Goal: Task Accomplishment & Management: Complete application form

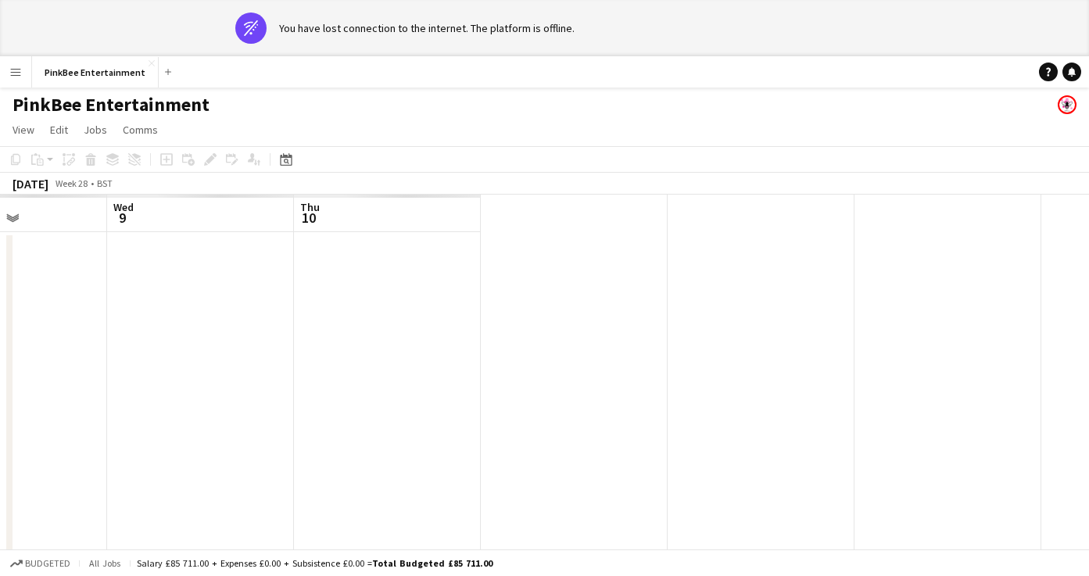
scroll to position [0, 451]
click at [85, 74] on button "PinkBee Entertainment Close" at bounding box center [95, 72] width 127 height 30
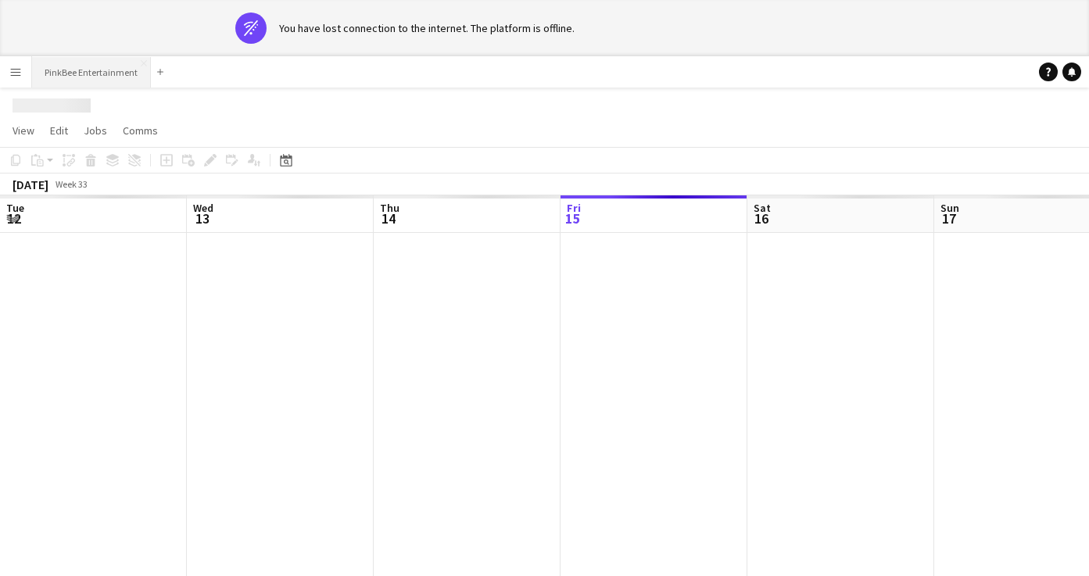
scroll to position [0, 374]
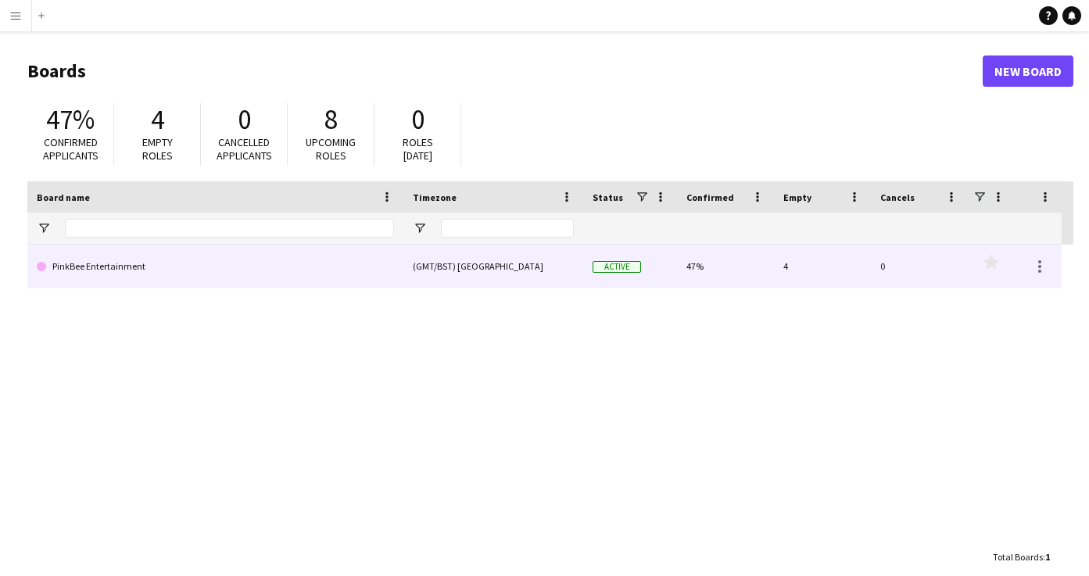
click at [163, 277] on link "PinkBee Entertainment" at bounding box center [215, 267] width 357 height 44
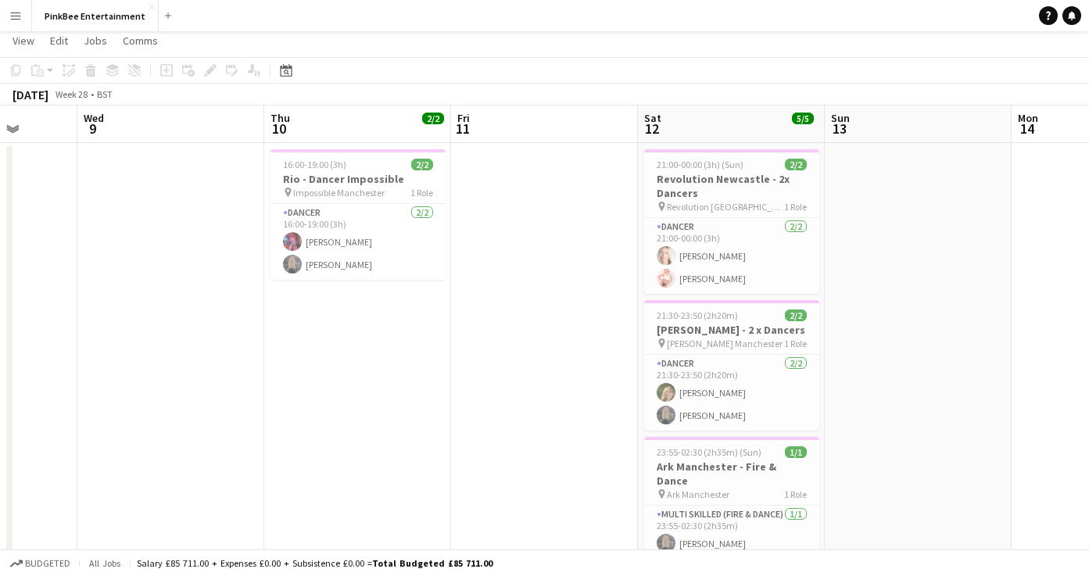
scroll to position [6, 0]
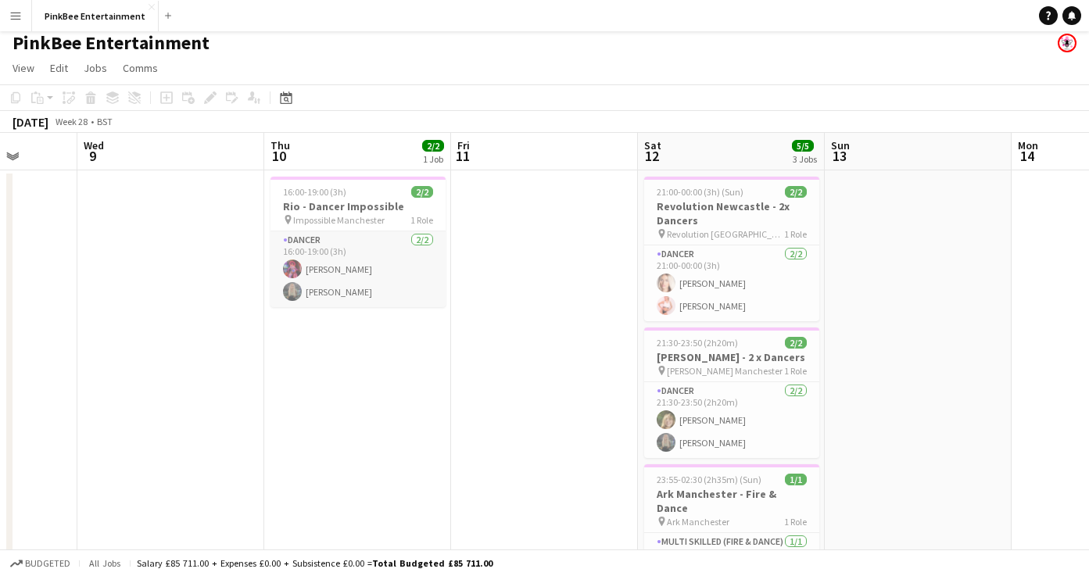
click at [372, 274] on app-card-role "Dancer [DATE] 16:00-19:00 (3h) [PERSON_NAME] [PERSON_NAME]" at bounding box center [358, 269] width 175 height 76
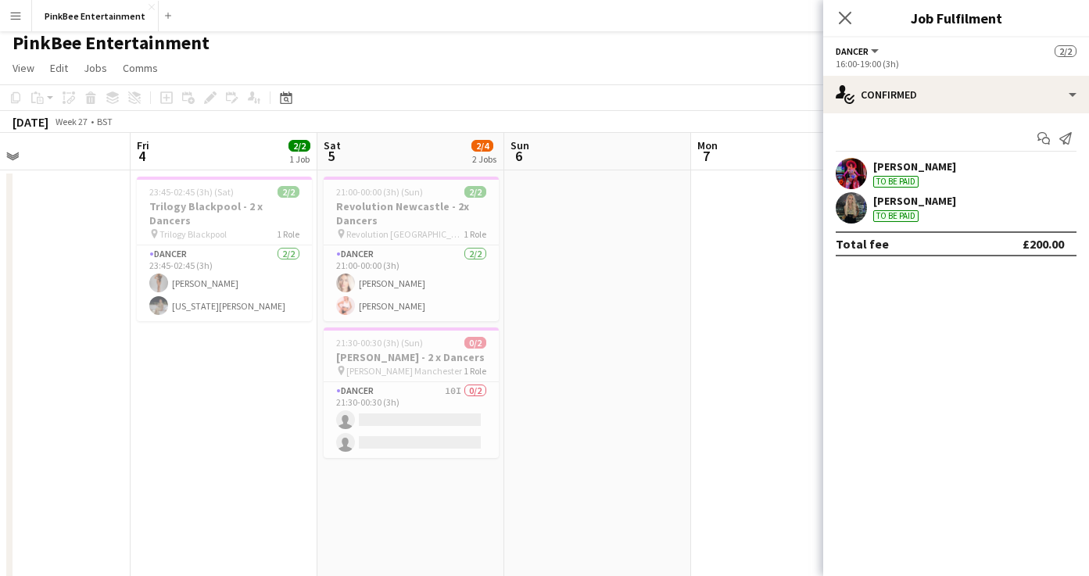
scroll to position [0, 428]
click at [890, 163] on div "[PERSON_NAME]" at bounding box center [914, 166] width 83 height 14
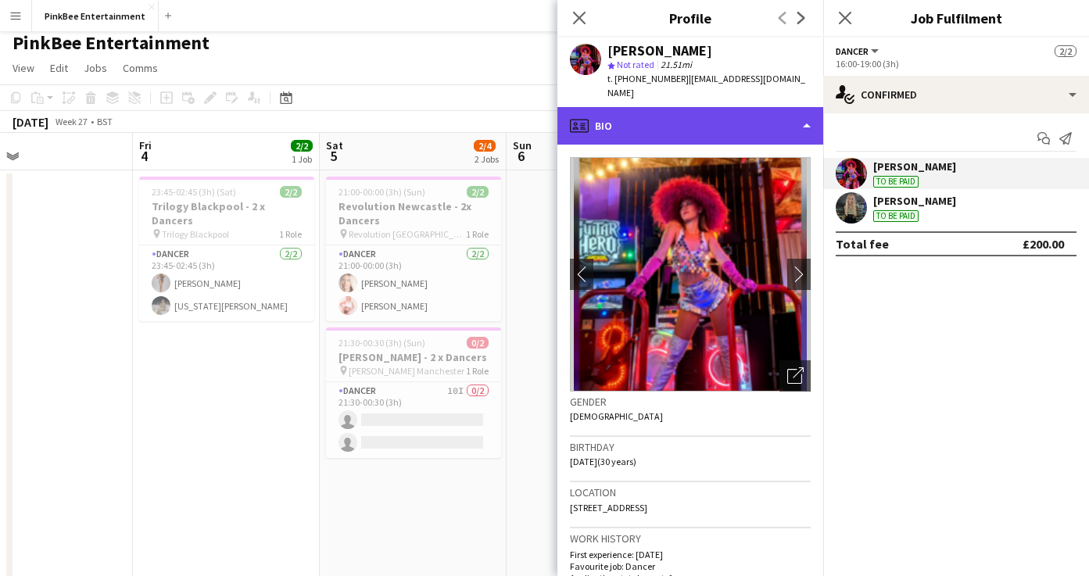
click at [756, 122] on div "profile Bio" at bounding box center [690, 126] width 266 height 38
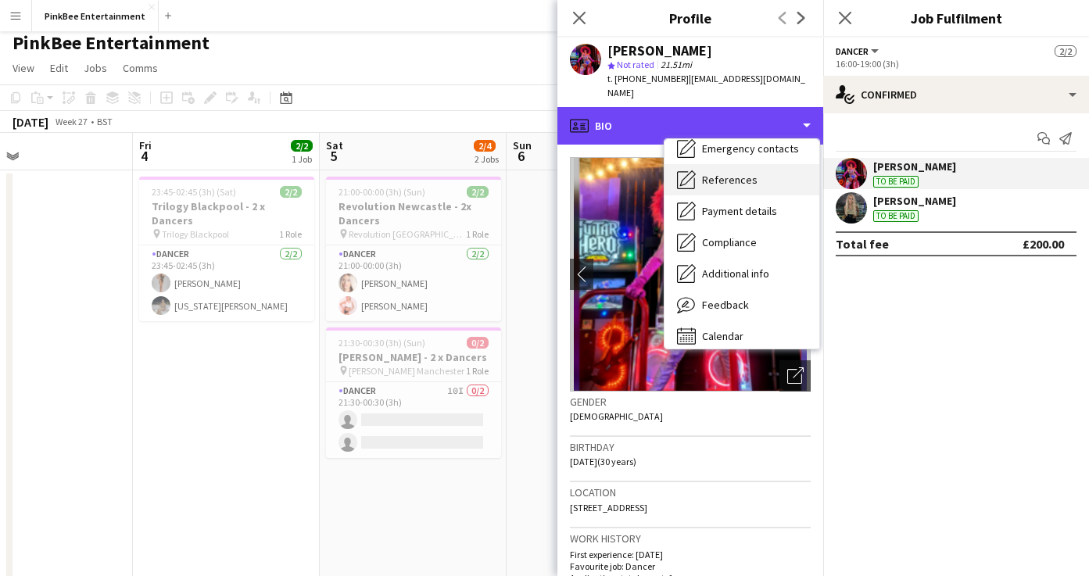
scroll to position [147, 0]
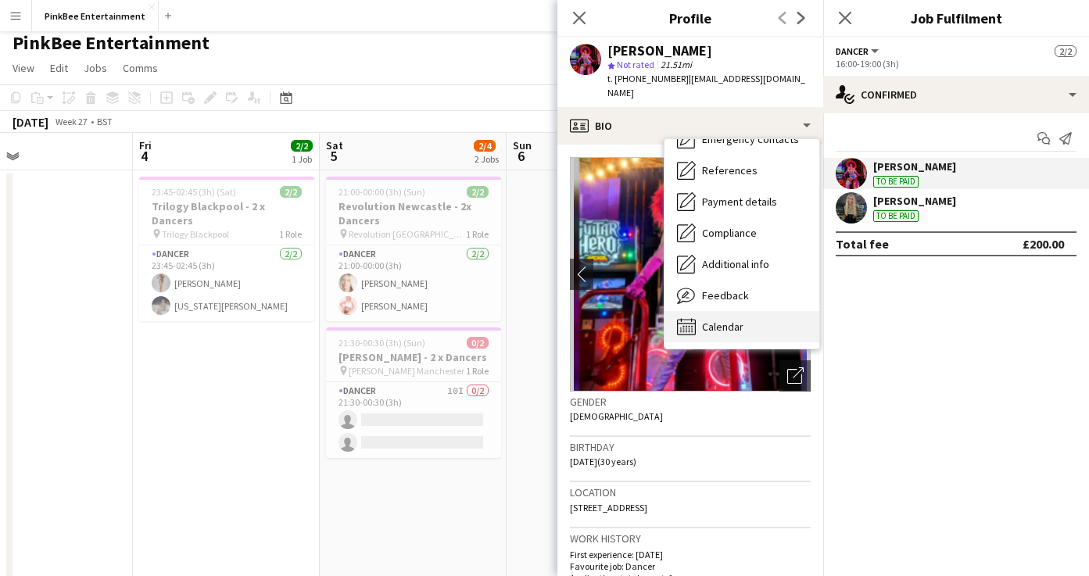
click at [744, 311] on div "Calendar Calendar" at bounding box center [742, 326] width 155 height 31
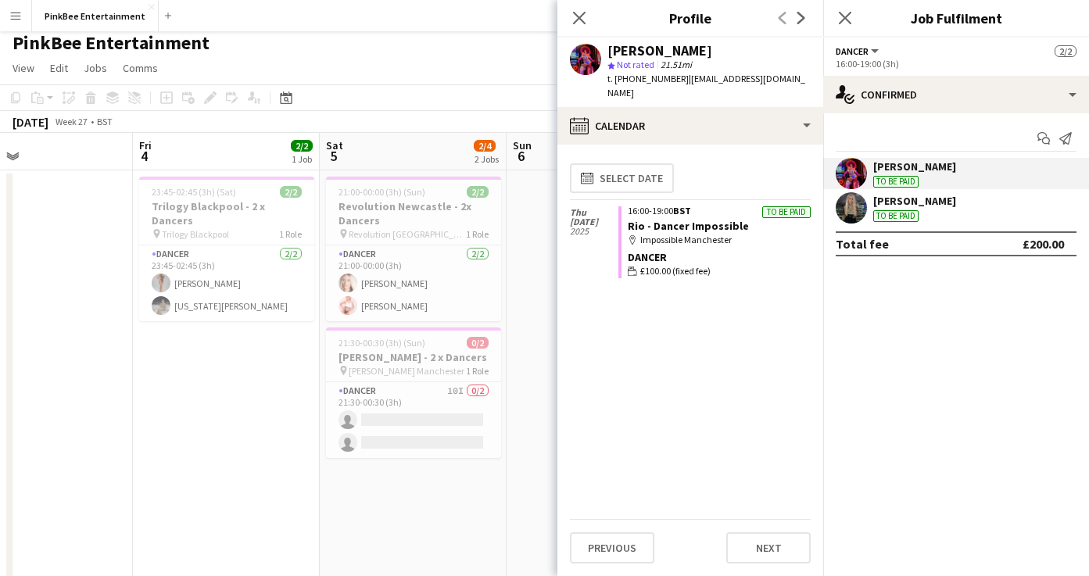
scroll to position [0, 0]
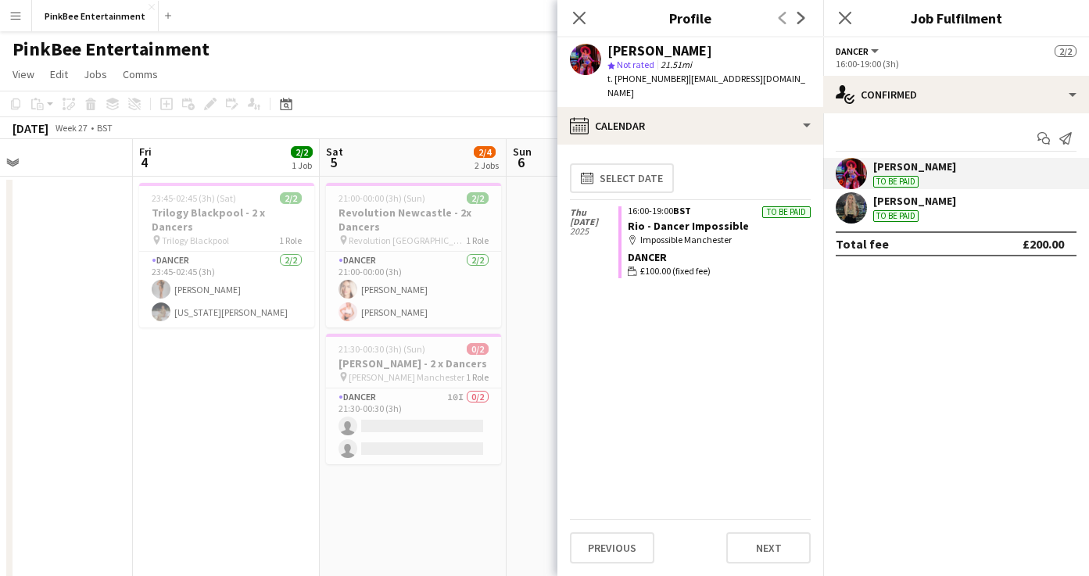
click at [926, 203] on div "[PERSON_NAME]" at bounding box center [914, 201] width 83 height 14
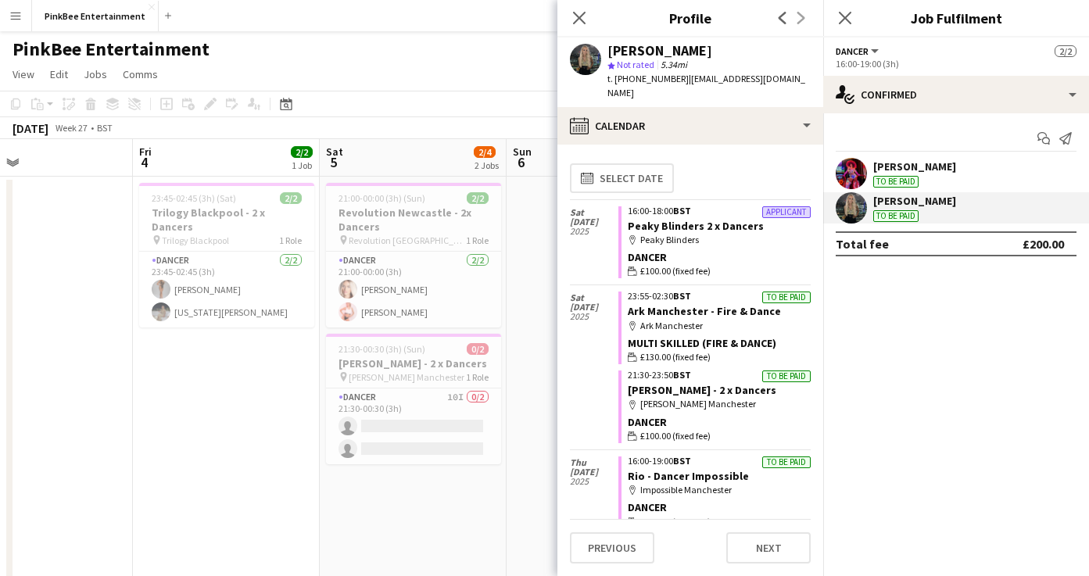
click at [926, 173] on div "[PERSON_NAME]" at bounding box center [914, 166] width 83 height 14
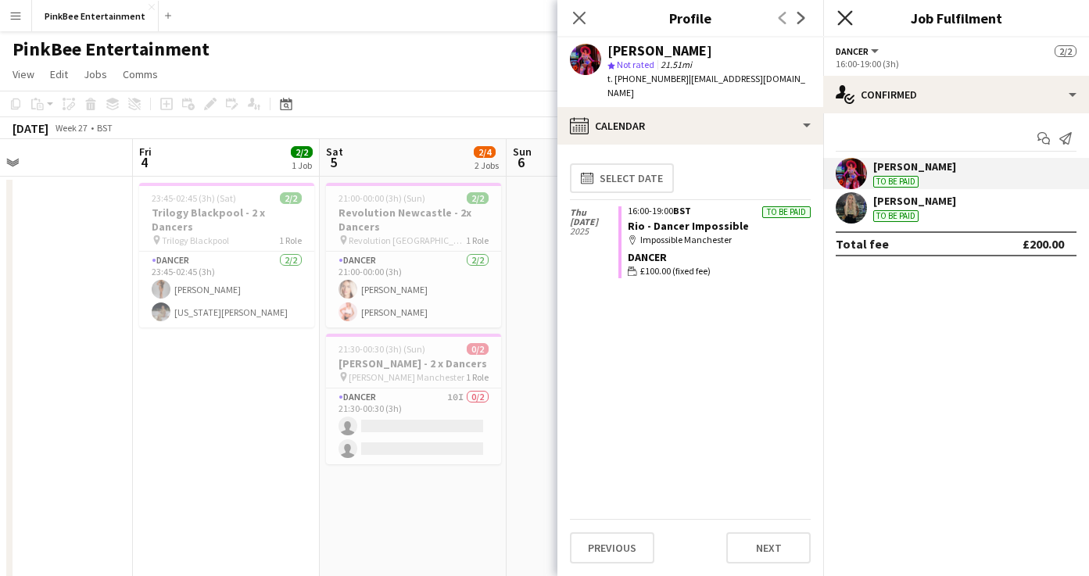
click at [844, 16] on icon "Close pop-in" at bounding box center [844, 17] width 15 height 15
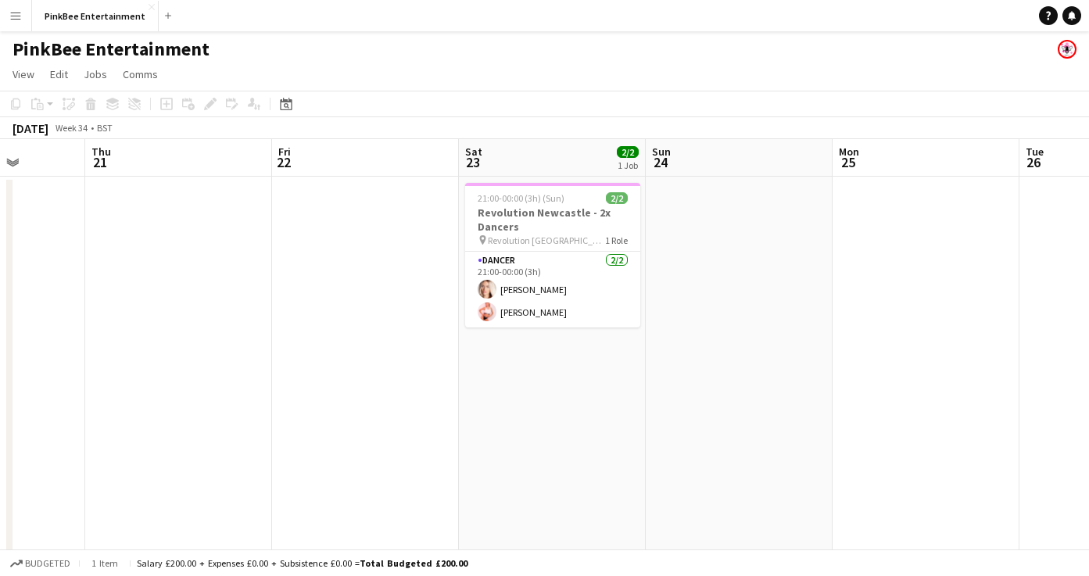
scroll to position [0, 476]
click at [328, 303] on app-date-cell at bounding box center [364, 409] width 187 height 465
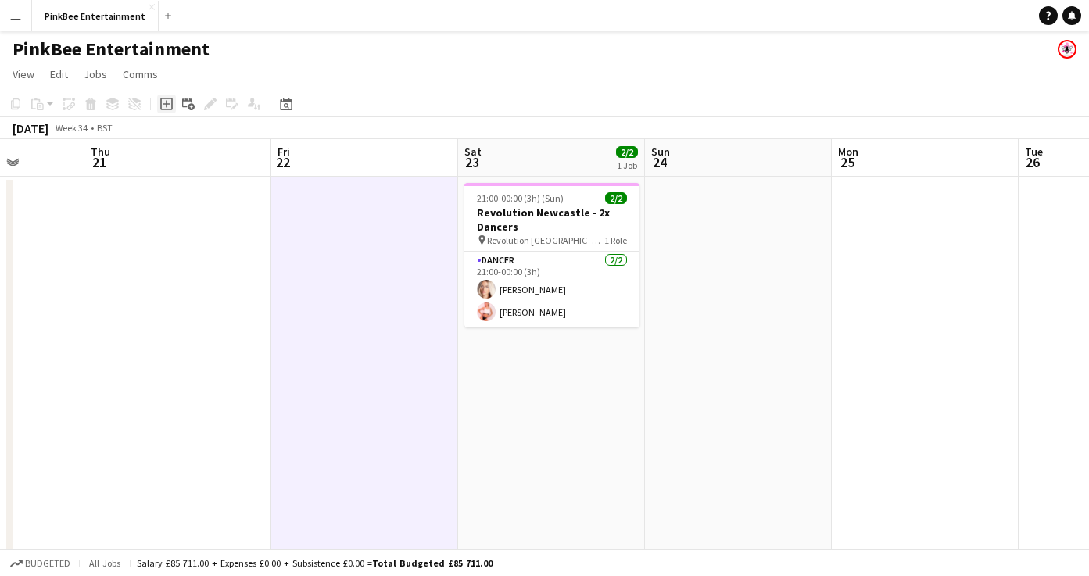
click at [163, 106] on icon "Add job" at bounding box center [166, 104] width 13 height 13
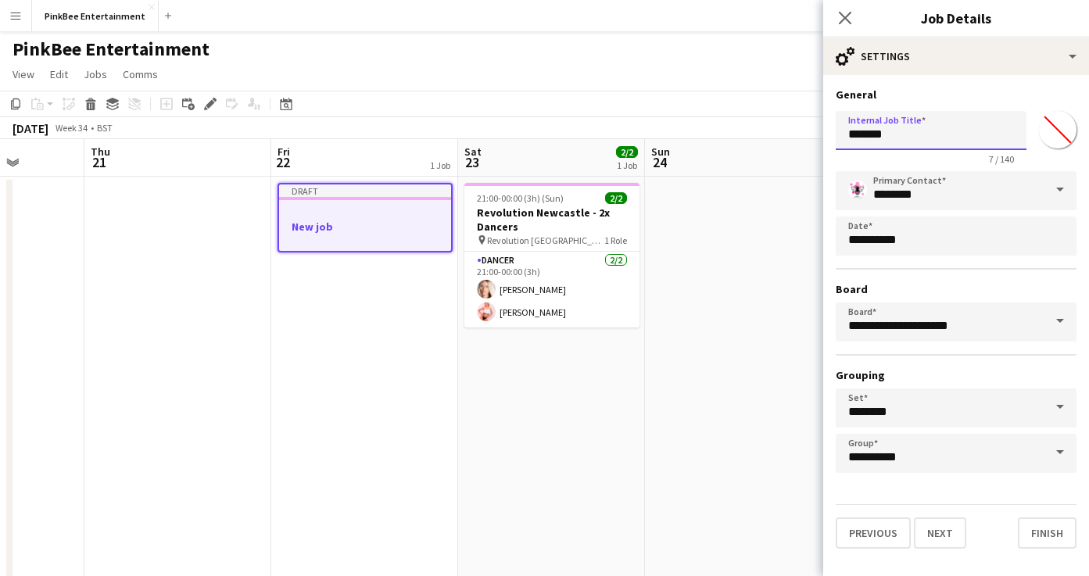
drag, startPoint x: 924, startPoint y: 133, endPoint x: 636, endPoint y: 132, distance: 287.7
click at [636, 132] on body "Menu Boards Boards Boards All jobs Status Workforce Workforce My Workforce Recr…" at bounding box center [544, 334] width 1089 height 668
type input "**********"
click at [940, 531] on button "Next" at bounding box center [940, 533] width 52 height 31
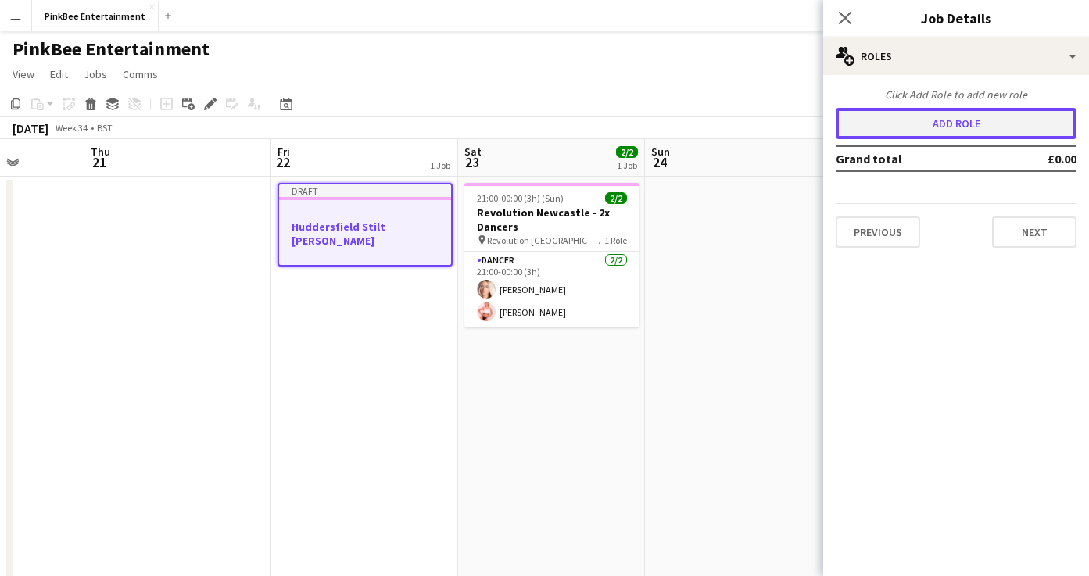
click at [953, 114] on button "Add role" at bounding box center [956, 123] width 241 height 31
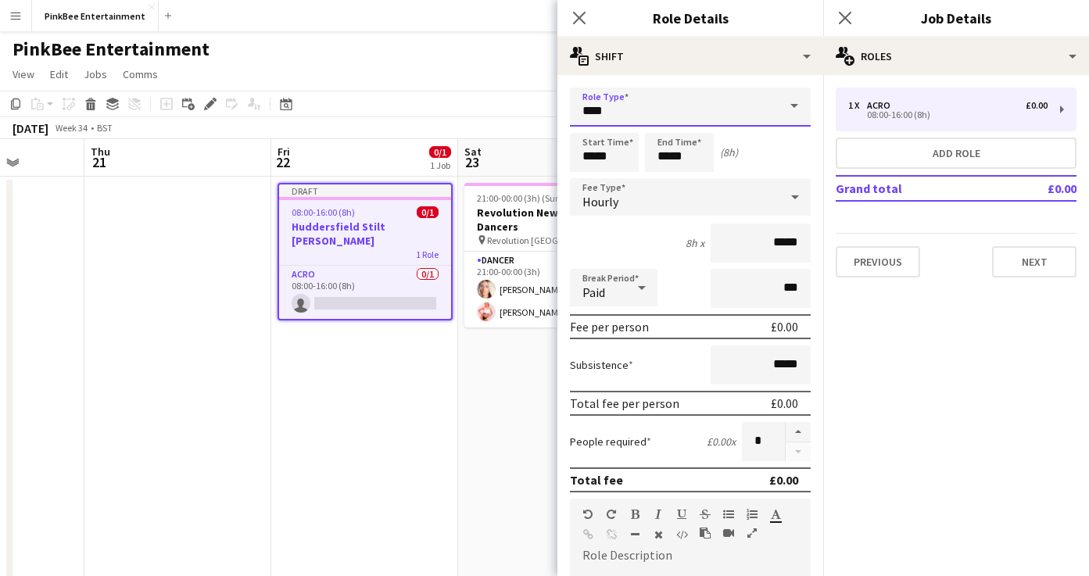
drag, startPoint x: 698, startPoint y: 102, endPoint x: 491, endPoint y: 102, distance: 207.2
click at [491, 102] on body "Menu Boards Boards Boards All jobs Status Workforce Workforce My Workforce Recr…" at bounding box center [544, 334] width 1089 height 668
drag, startPoint x: 623, startPoint y: 109, endPoint x: 511, endPoint y: 109, distance: 111.8
click at [520, 109] on body "Menu Boards Boards Boards All jobs Status Workforce Workforce My Workforce Recr…" at bounding box center [544, 334] width 1089 height 668
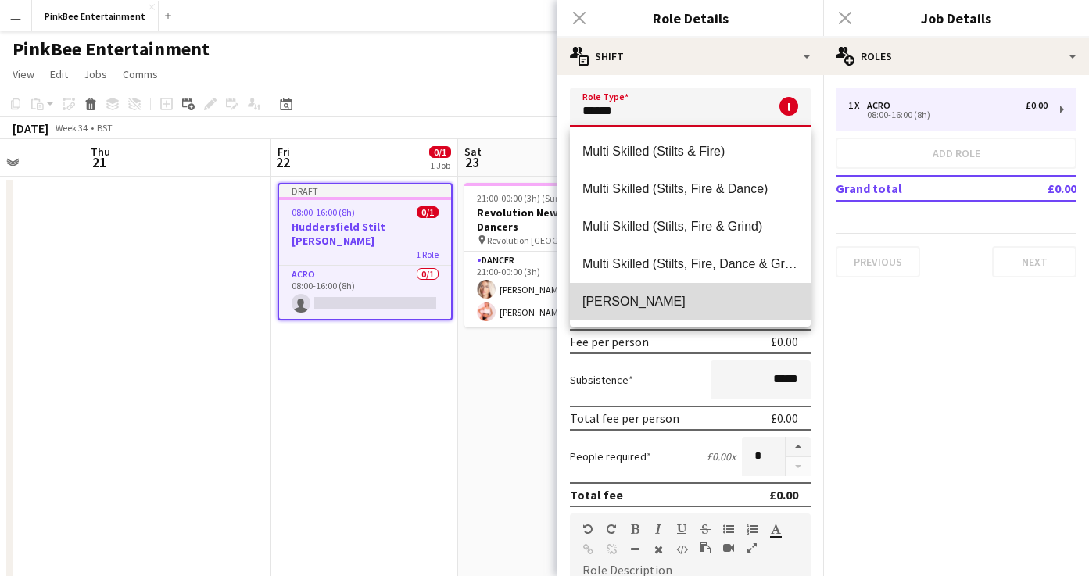
click at [604, 302] on span "[PERSON_NAME]" at bounding box center [690, 301] width 216 height 15
type input "**********"
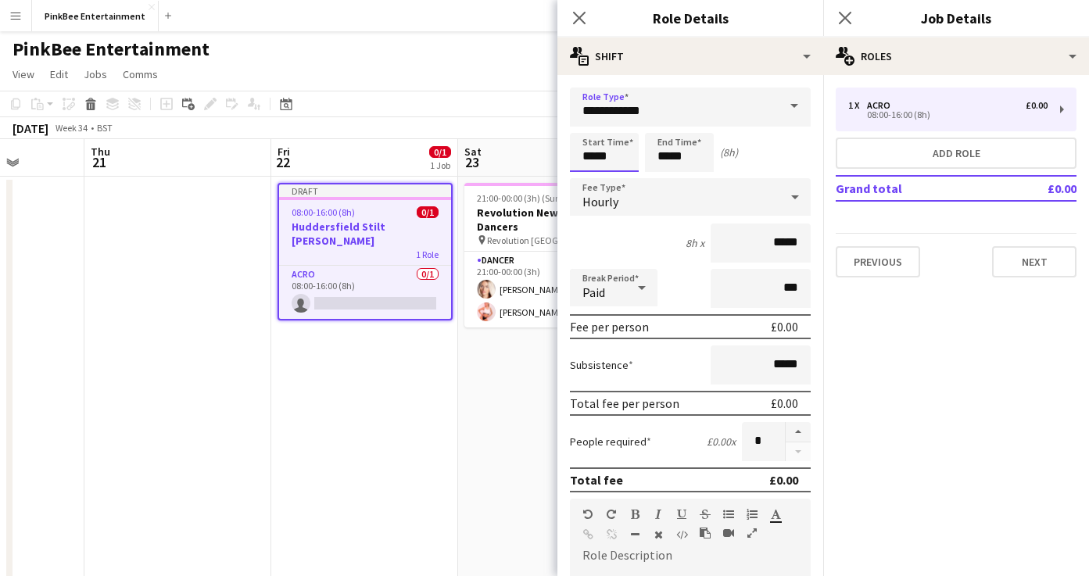
click at [590, 155] on input "*****" at bounding box center [604, 152] width 69 height 39
click at [592, 125] on div at bounding box center [588, 125] width 31 height 16
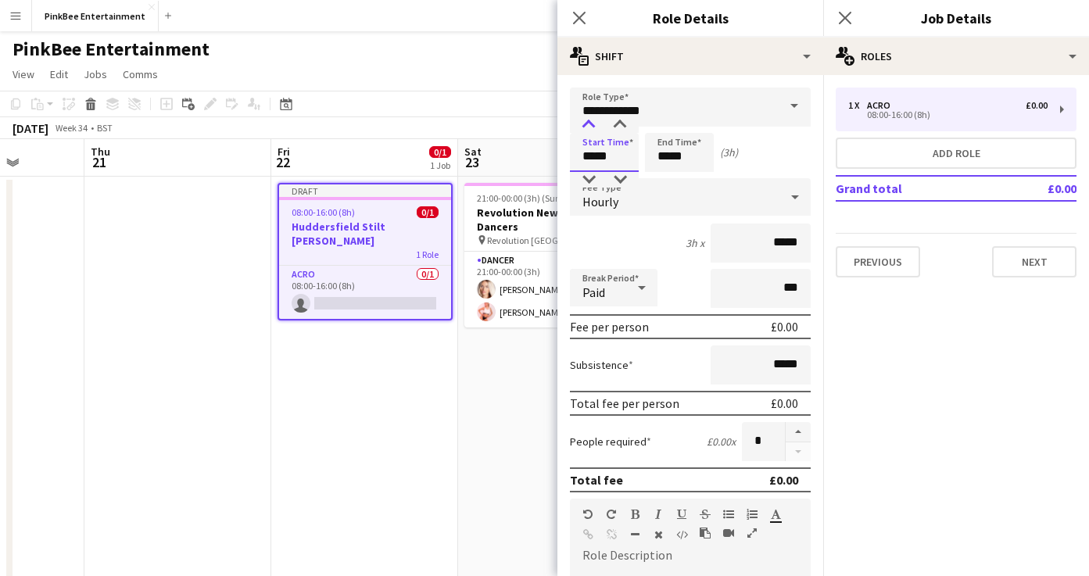
click at [592, 125] on div at bounding box center [588, 125] width 31 height 16
type input "*****"
click at [592, 173] on div at bounding box center [588, 180] width 31 height 16
click at [703, 207] on div "Hourly" at bounding box center [675, 197] width 210 height 38
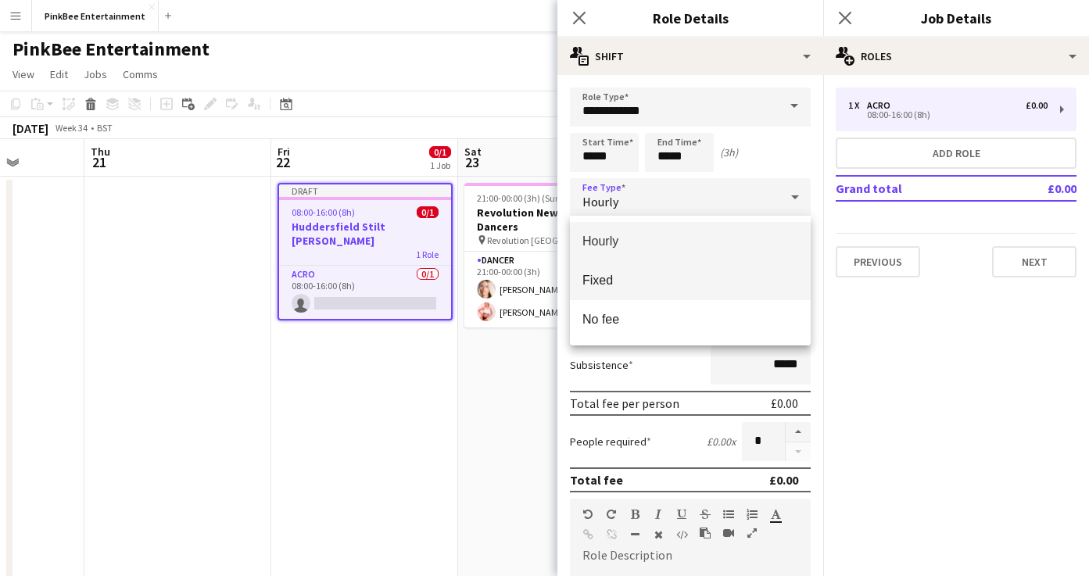
click at [668, 278] on span "Fixed" at bounding box center [690, 280] width 216 height 15
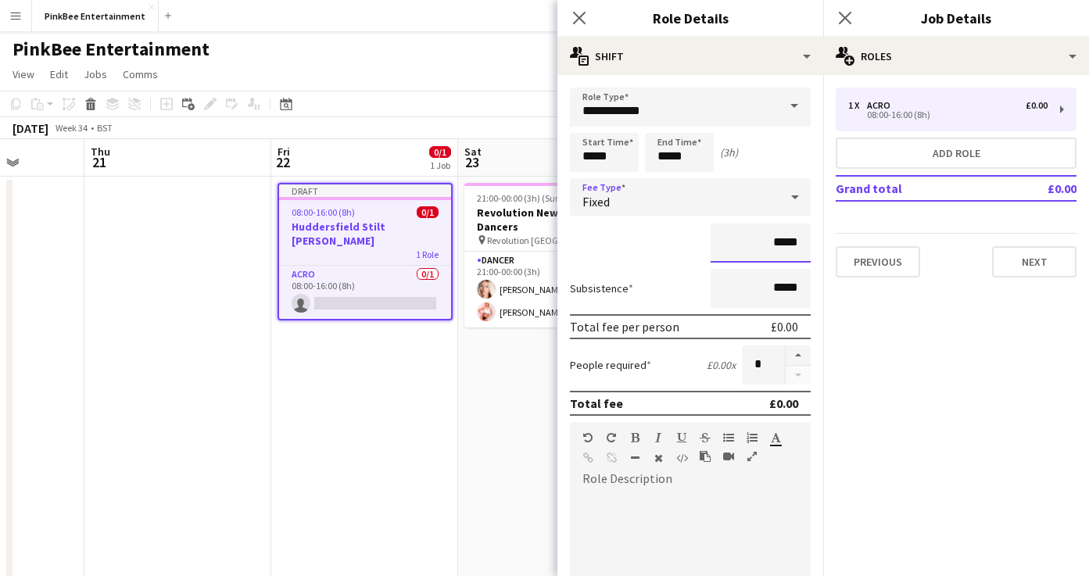
click at [776, 242] on input "*****" at bounding box center [761, 243] width 100 height 39
type input "*******"
click at [805, 358] on button "button" at bounding box center [798, 356] width 25 height 20
type input "*"
click at [646, 501] on div at bounding box center [690, 586] width 241 height 188
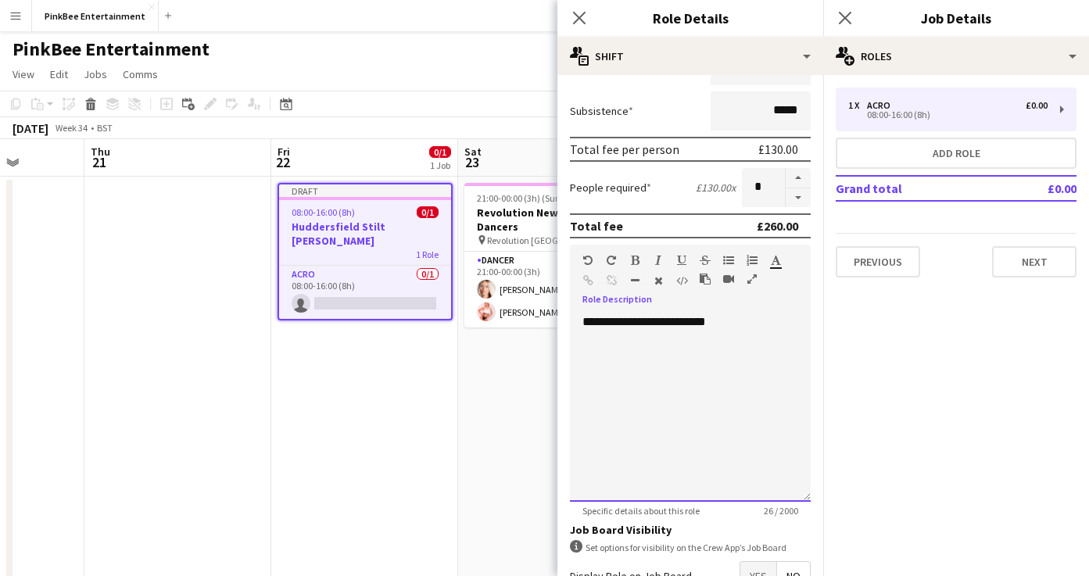
scroll to position [207, 0]
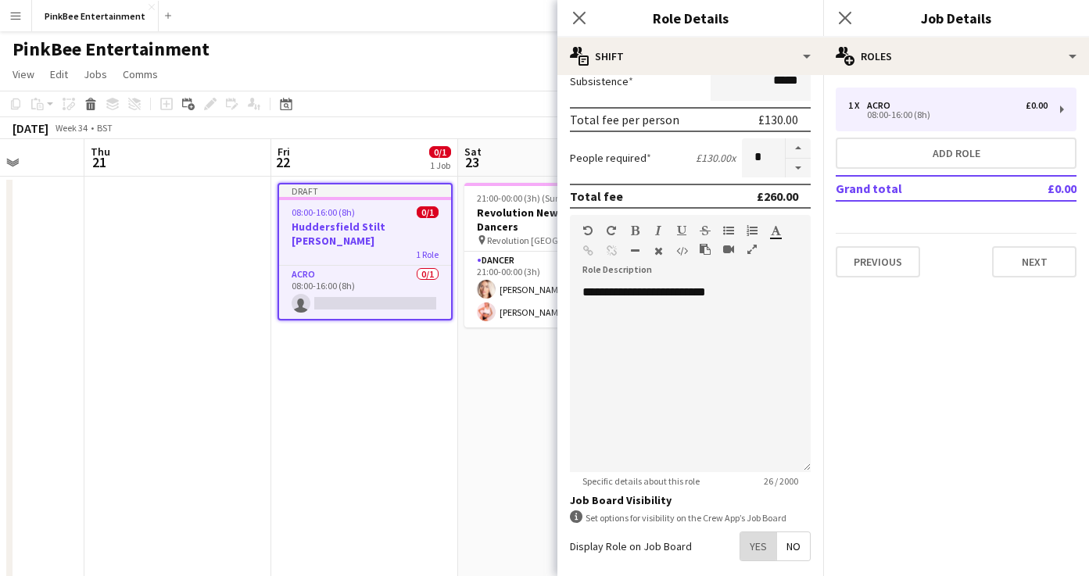
click at [749, 542] on span "Yes" at bounding box center [758, 546] width 36 height 28
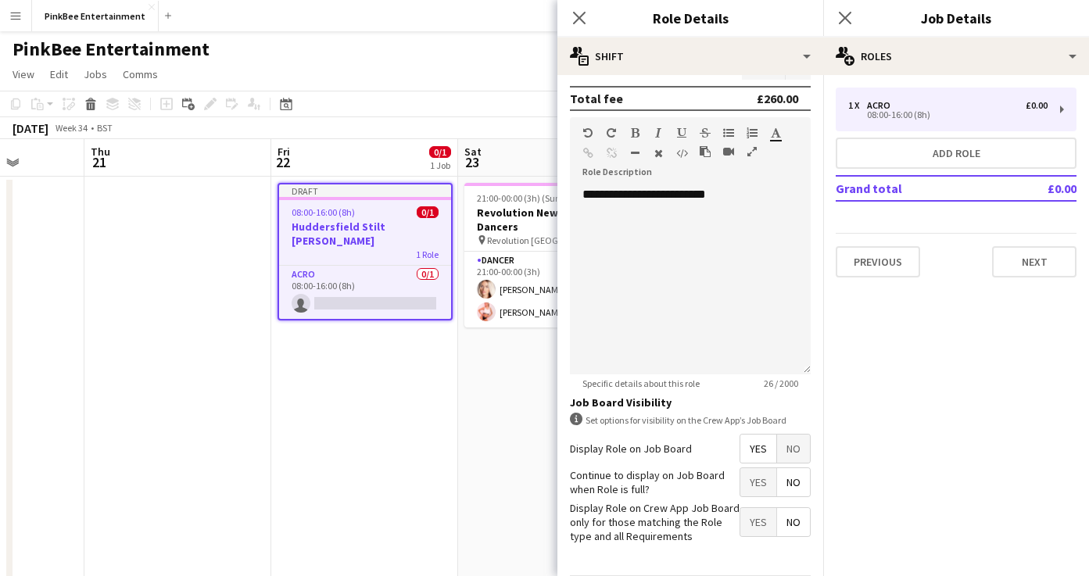
scroll to position [360, 0]
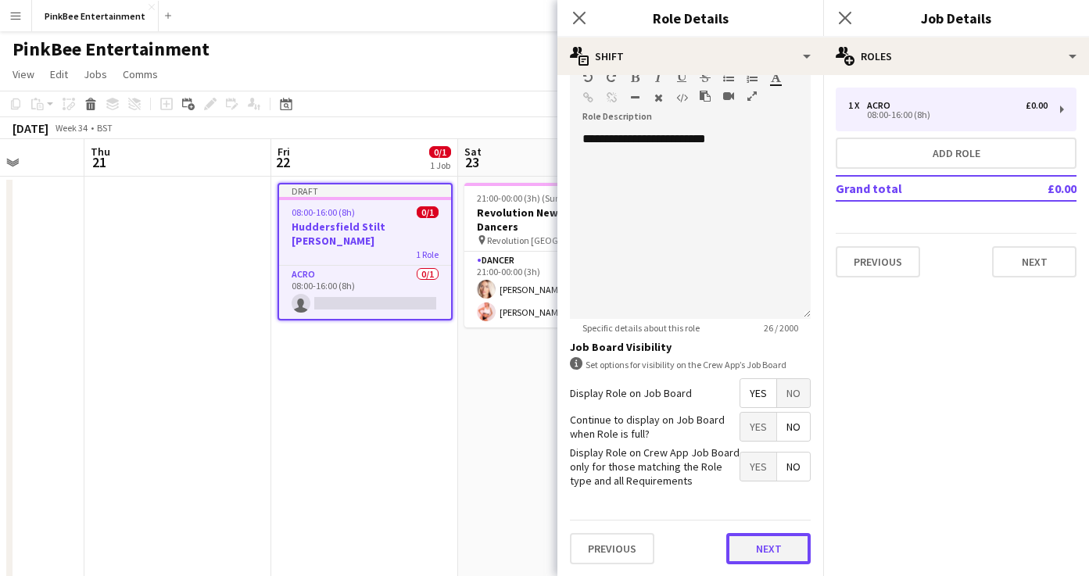
click at [770, 556] on button "Next" at bounding box center [768, 548] width 84 height 31
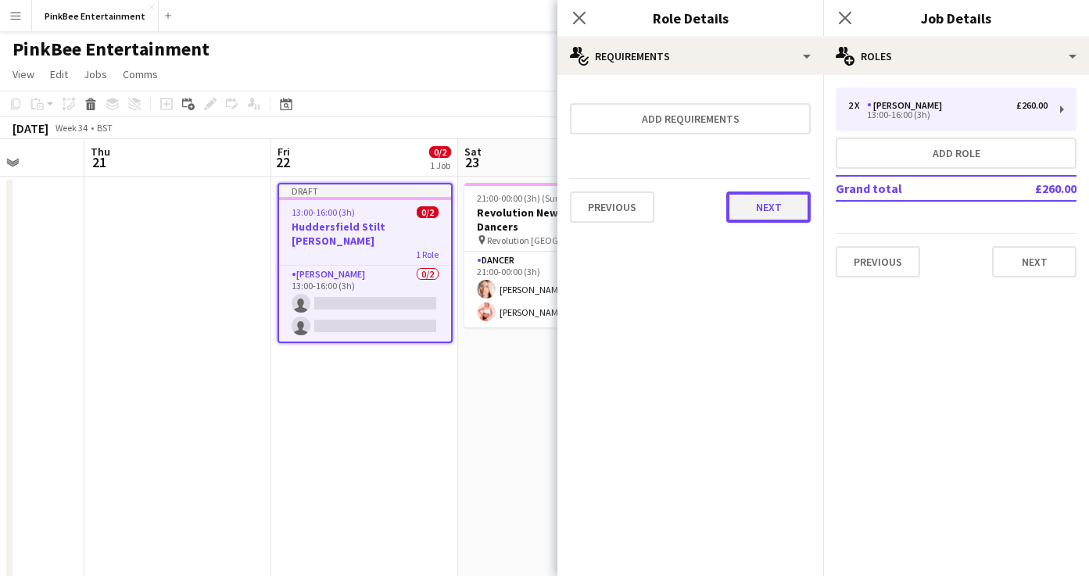
click at [779, 213] on button "Next" at bounding box center [768, 207] width 84 height 31
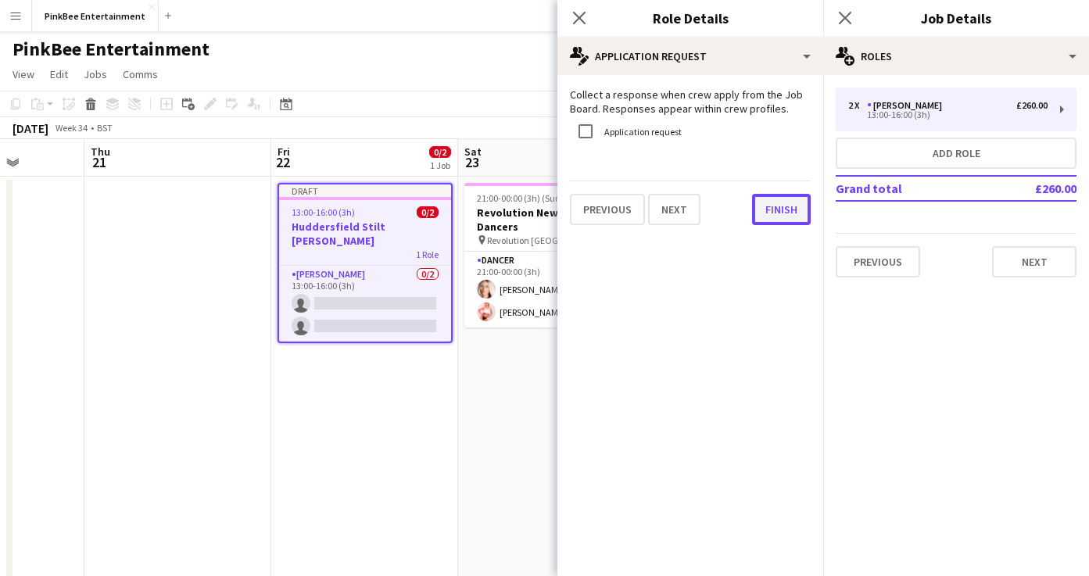
click at [783, 217] on button "Finish" at bounding box center [781, 209] width 59 height 31
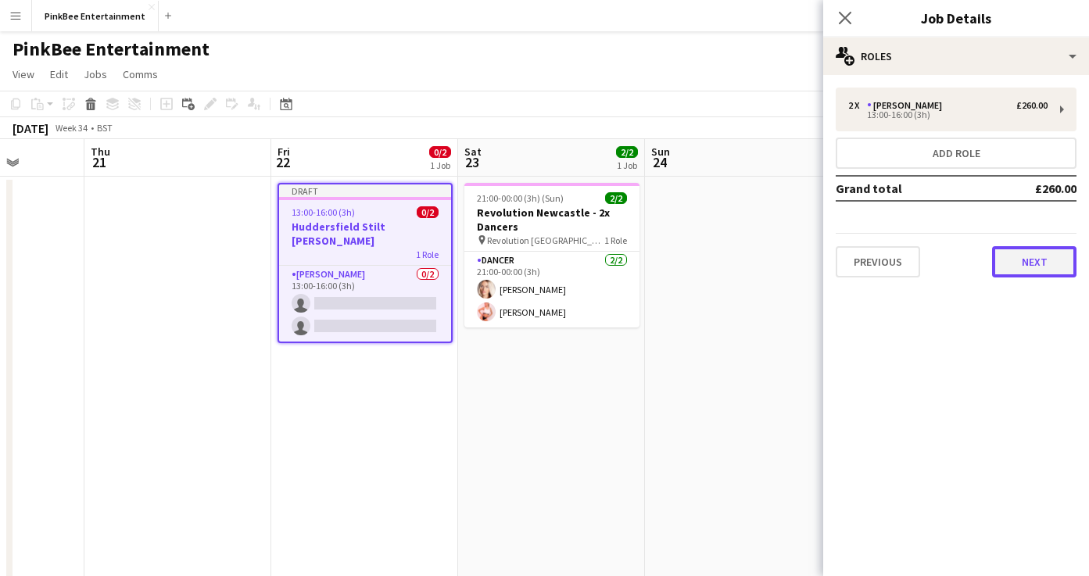
click at [1020, 262] on button "Next" at bounding box center [1034, 261] width 84 height 31
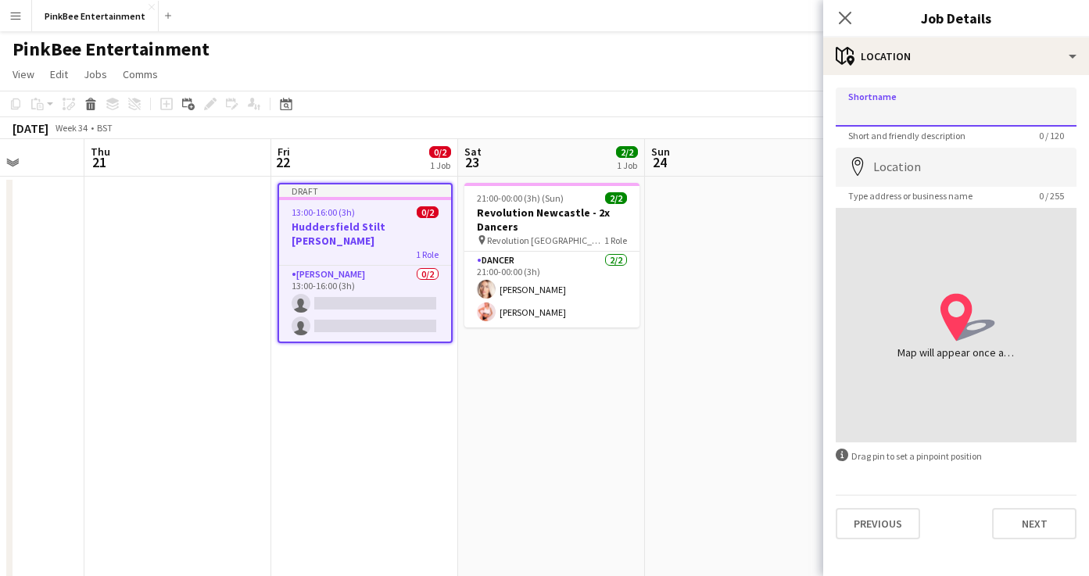
click at [899, 116] on input "Shortname" at bounding box center [956, 107] width 241 height 39
type input "**********"
click at [898, 165] on input "Location" at bounding box center [956, 167] width 241 height 39
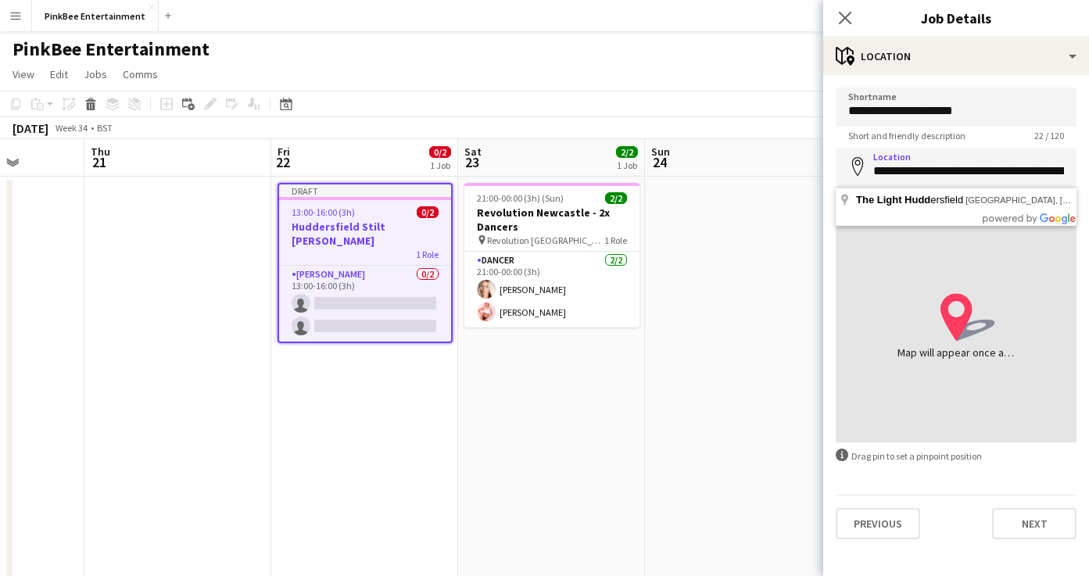
type input "**********"
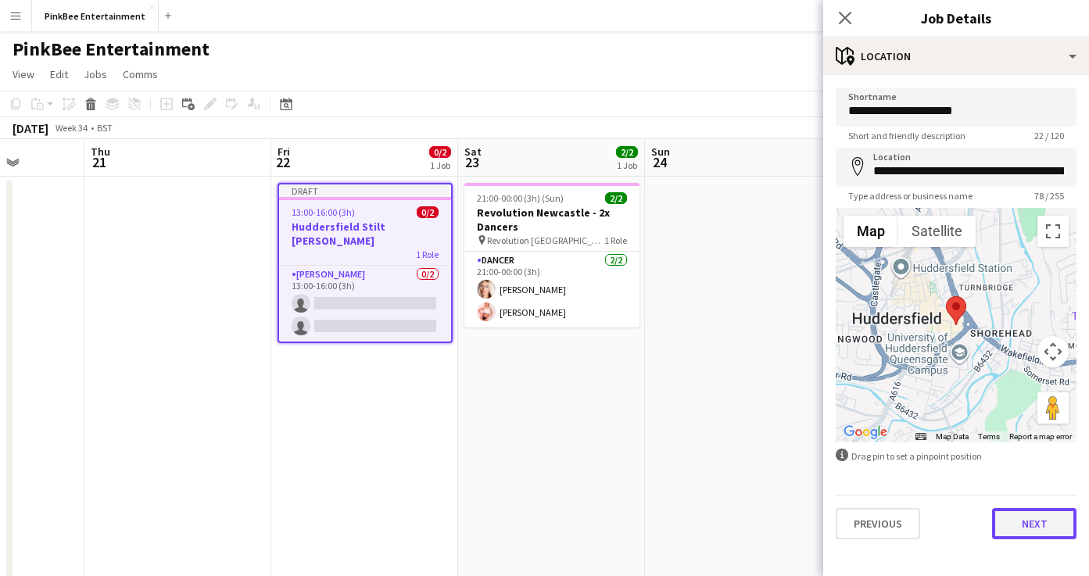
click at [1050, 516] on button "Next" at bounding box center [1034, 523] width 84 height 31
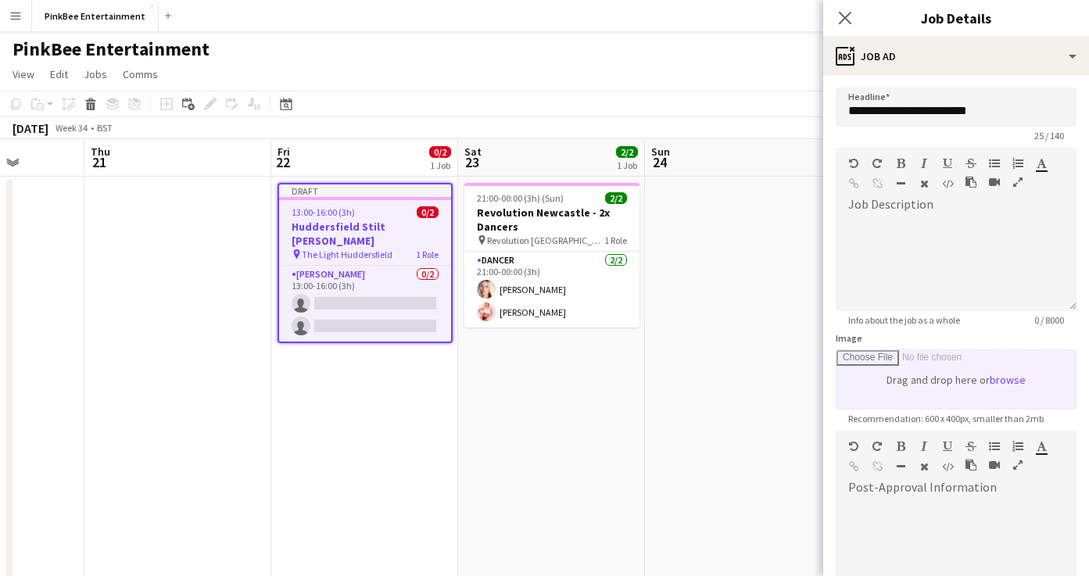
scroll to position [196, 0]
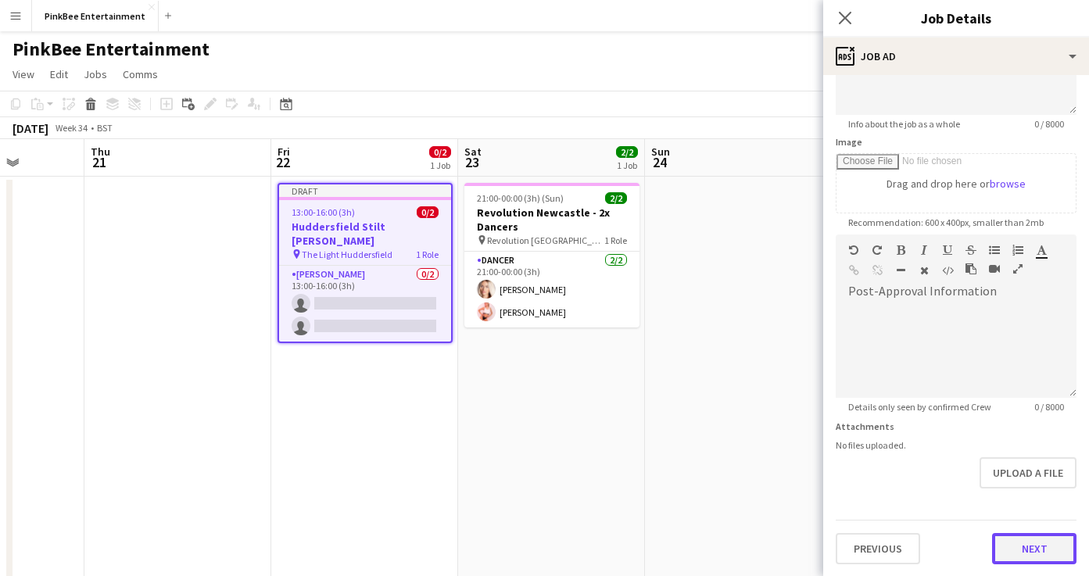
click at [1035, 540] on button "Next" at bounding box center [1034, 548] width 84 height 31
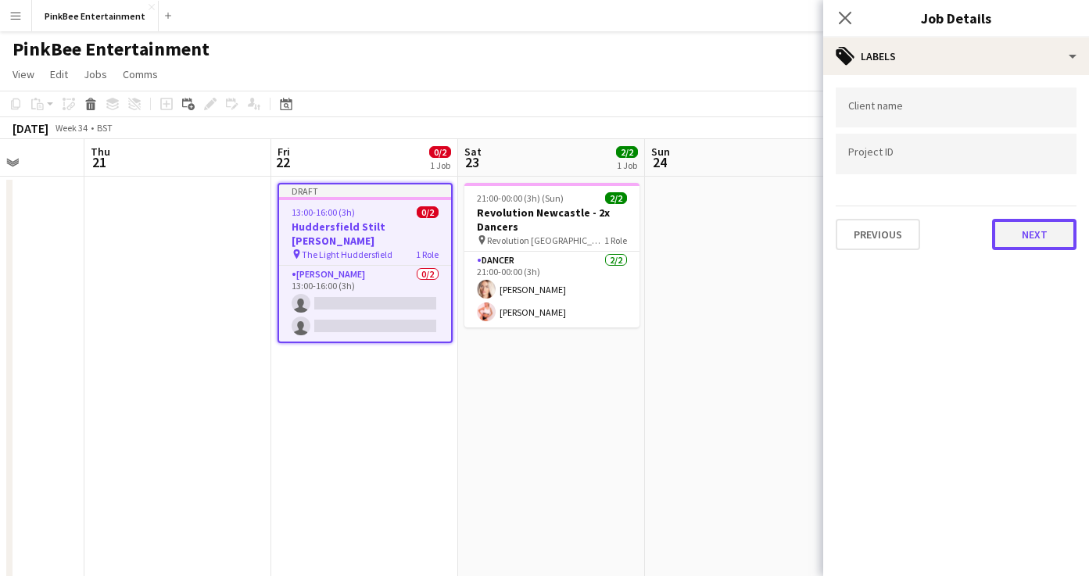
click at [1041, 231] on button "Next" at bounding box center [1034, 234] width 84 height 31
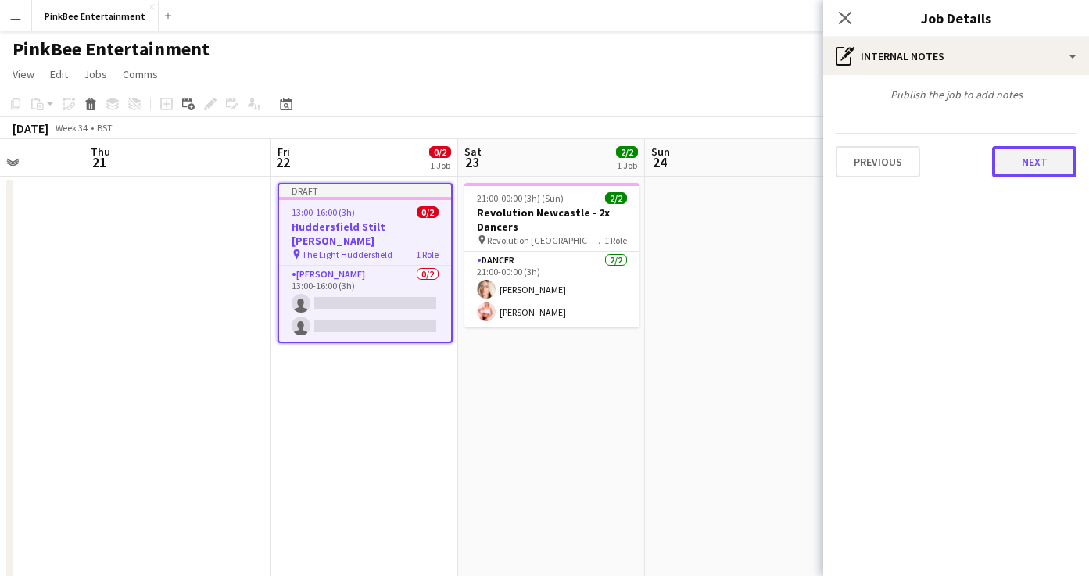
click at [1046, 161] on button "Next" at bounding box center [1034, 161] width 84 height 31
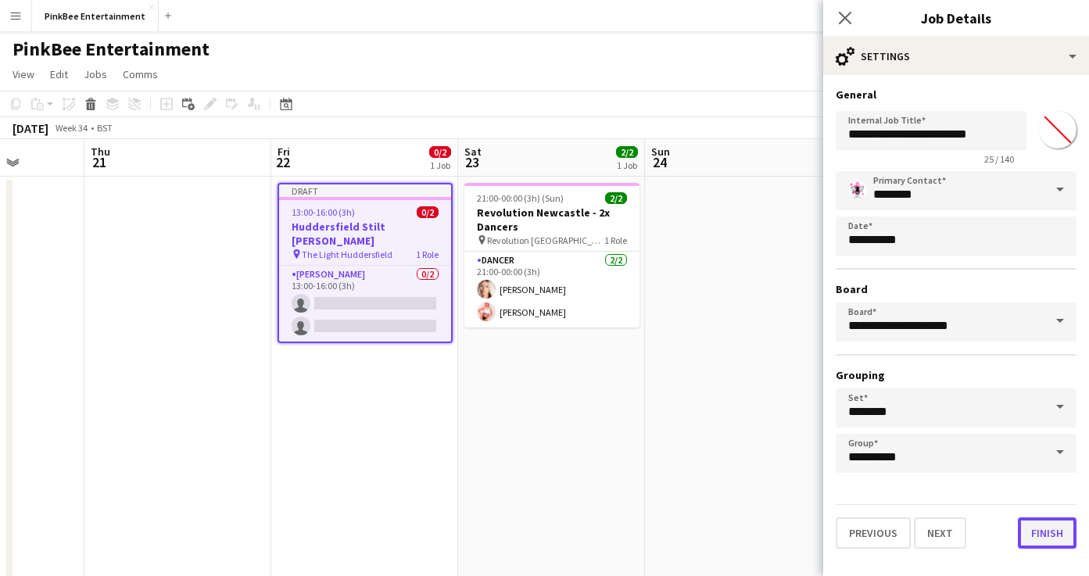
click at [1062, 539] on button "Finish" at bounding box center [1047, 533] width 59 height 31
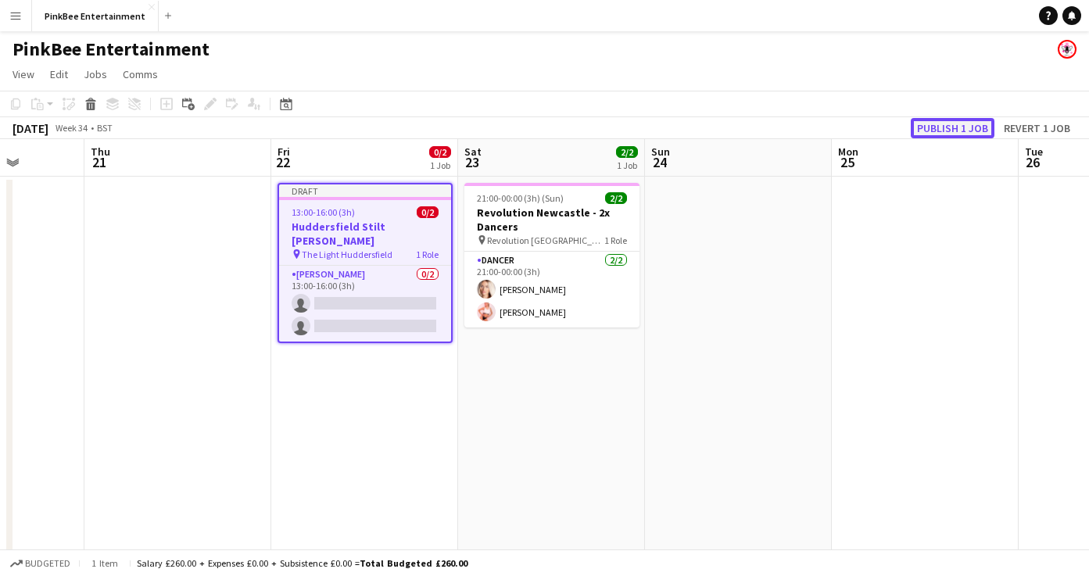
click at [959, 126] on button "Publish 1 job" at bounding box center [953, 128] width 84 height 20
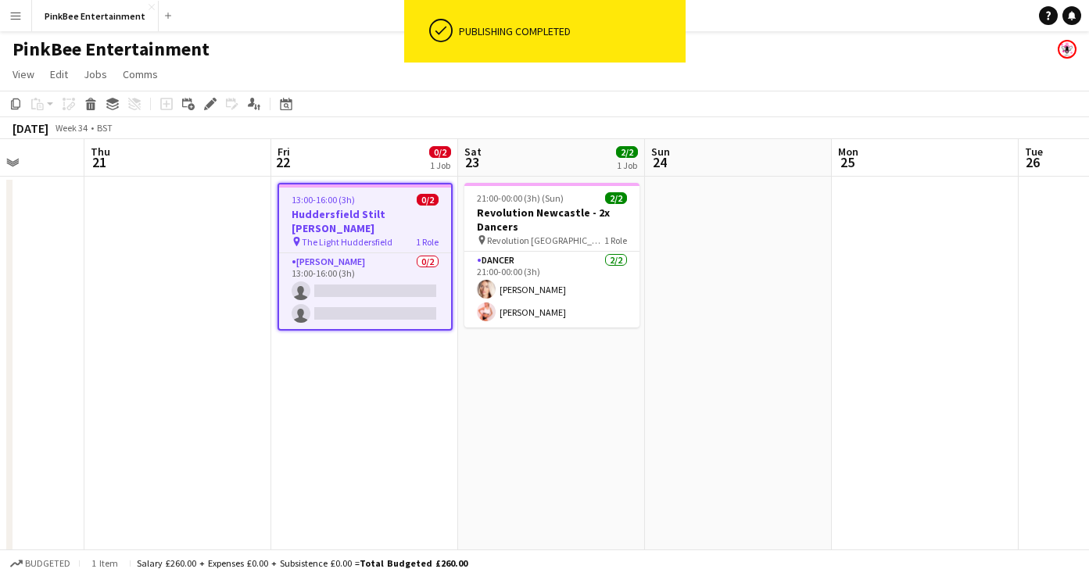
click at [377, 236] on span "The Light Huddersfield" at bounding box center [347, 242] width 91 height 12
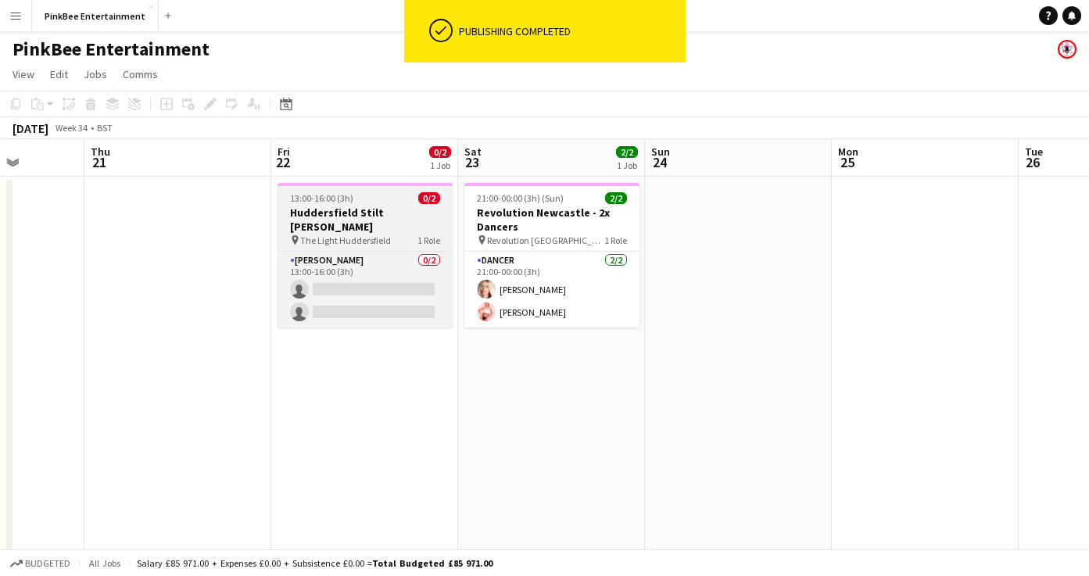
click at [354, 235] on span "The Light Huddersfield" at bounding box center [345, 241] width 91 height 12
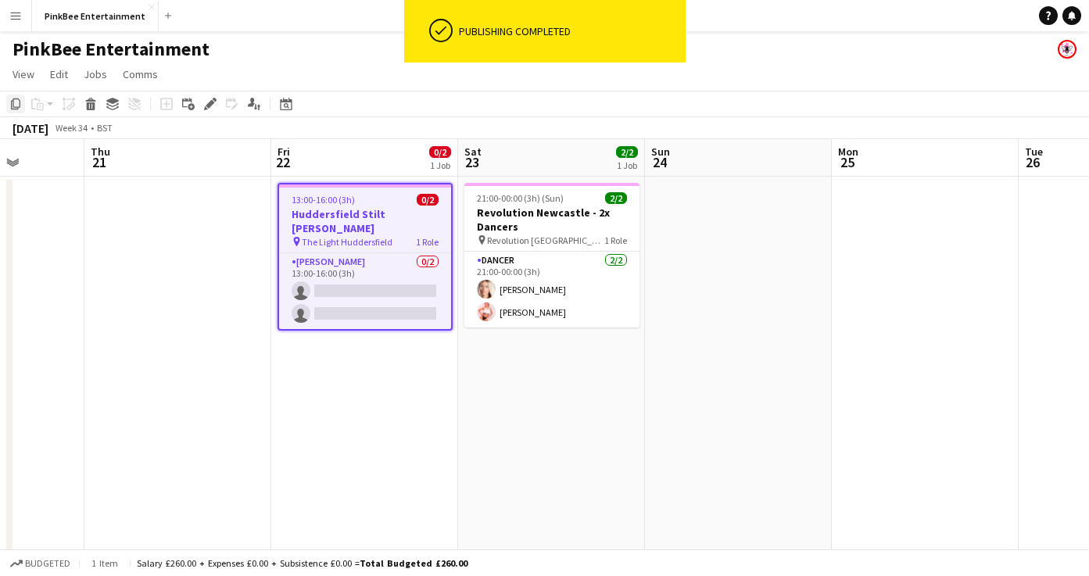
click at [14, 103] on icon "Copy" at bounding box center [15, 104] width 13 height 13
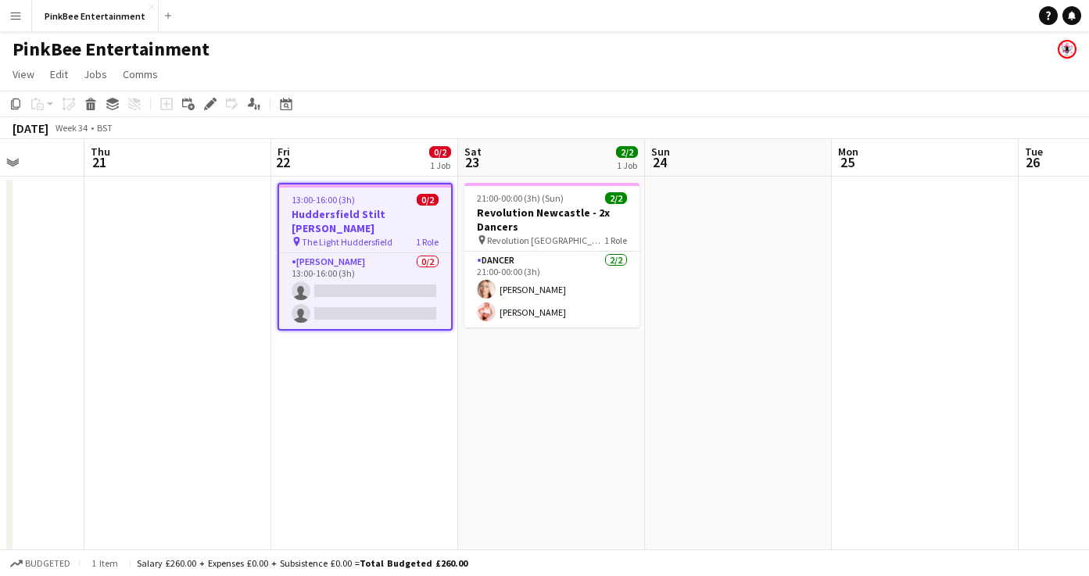
click at [683, 215] on app-date-cell at bounding box center [738, 409] width 187 height 465
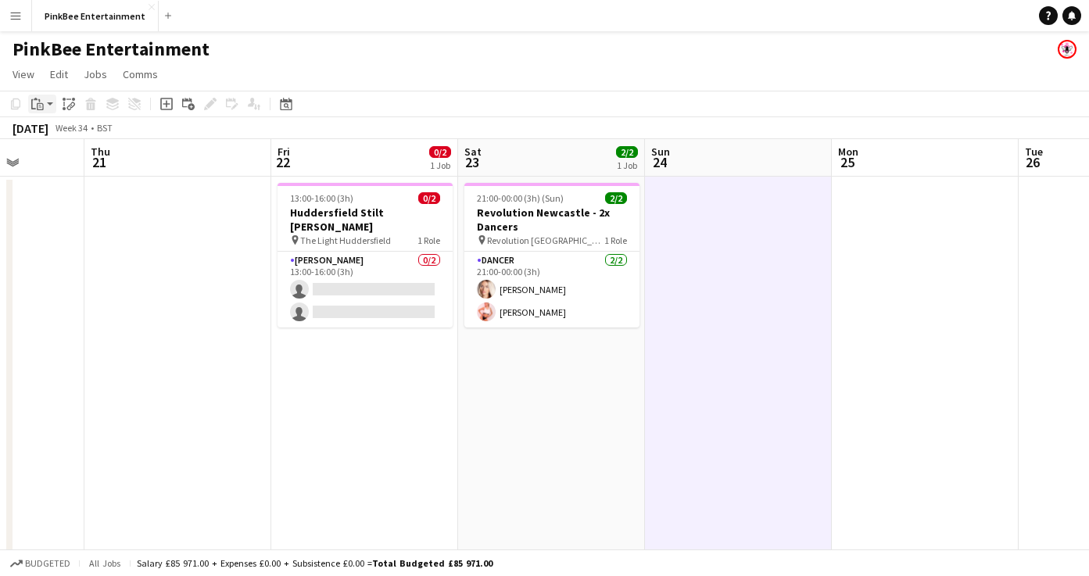
click at [42, 100] on icon "Paste" at bounding box center [37, 104] width 13 height 13
click at [71, 136] on link "Paste Command V" at bounding box center [103, 134] width 124 height 14
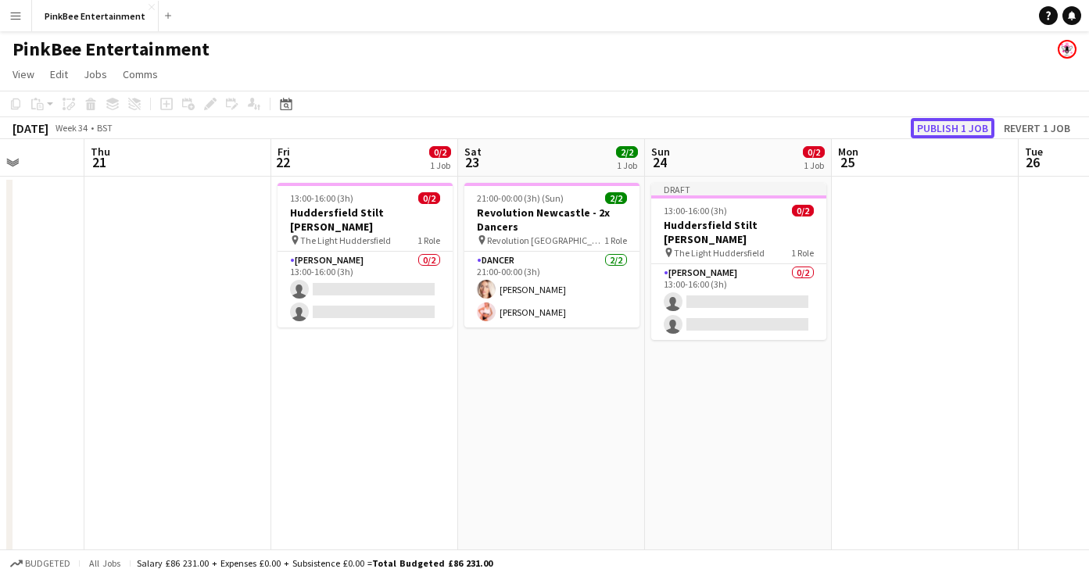
click at [959, 128] on button "Publish 1 job" at bounding box center [953, 128] width 84 height 20
